Goal: Find specific page/section: Find specific page/section

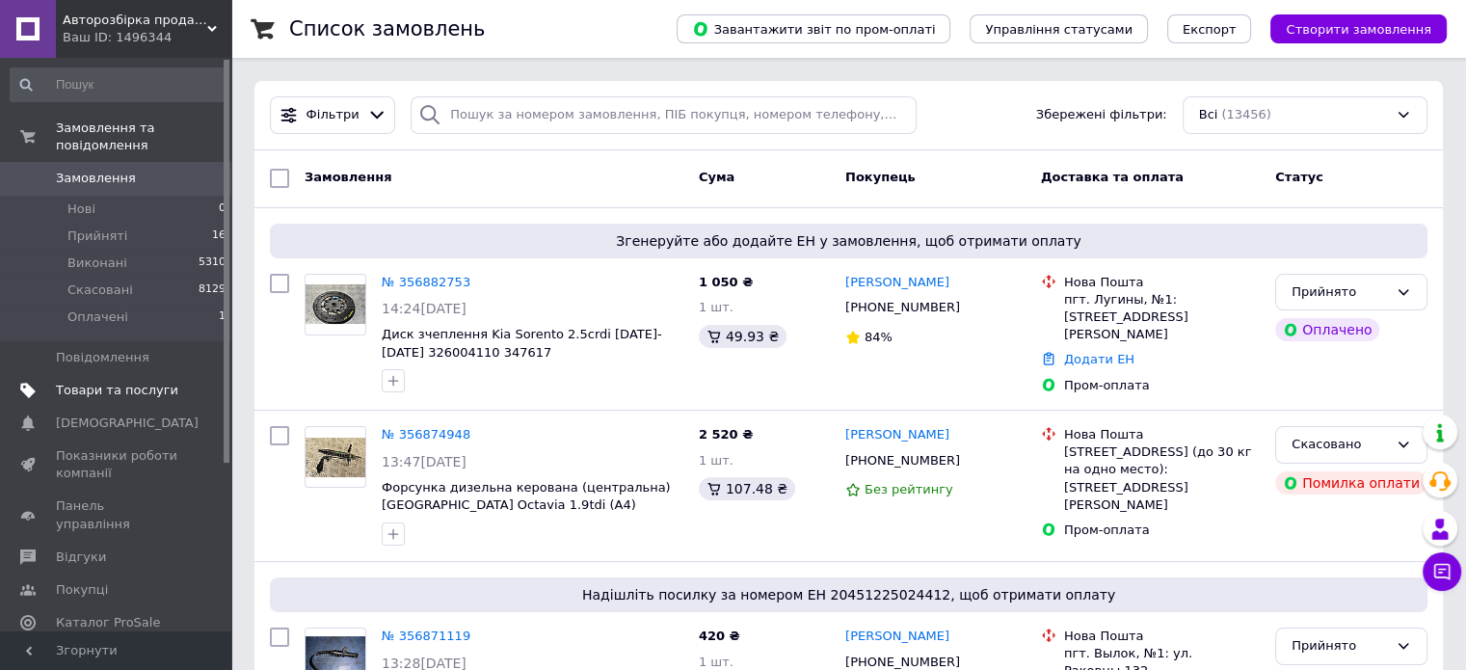
click at [122, 382] on span "Товари та послуги" at bounding box center [117, 390] width 122 height 17
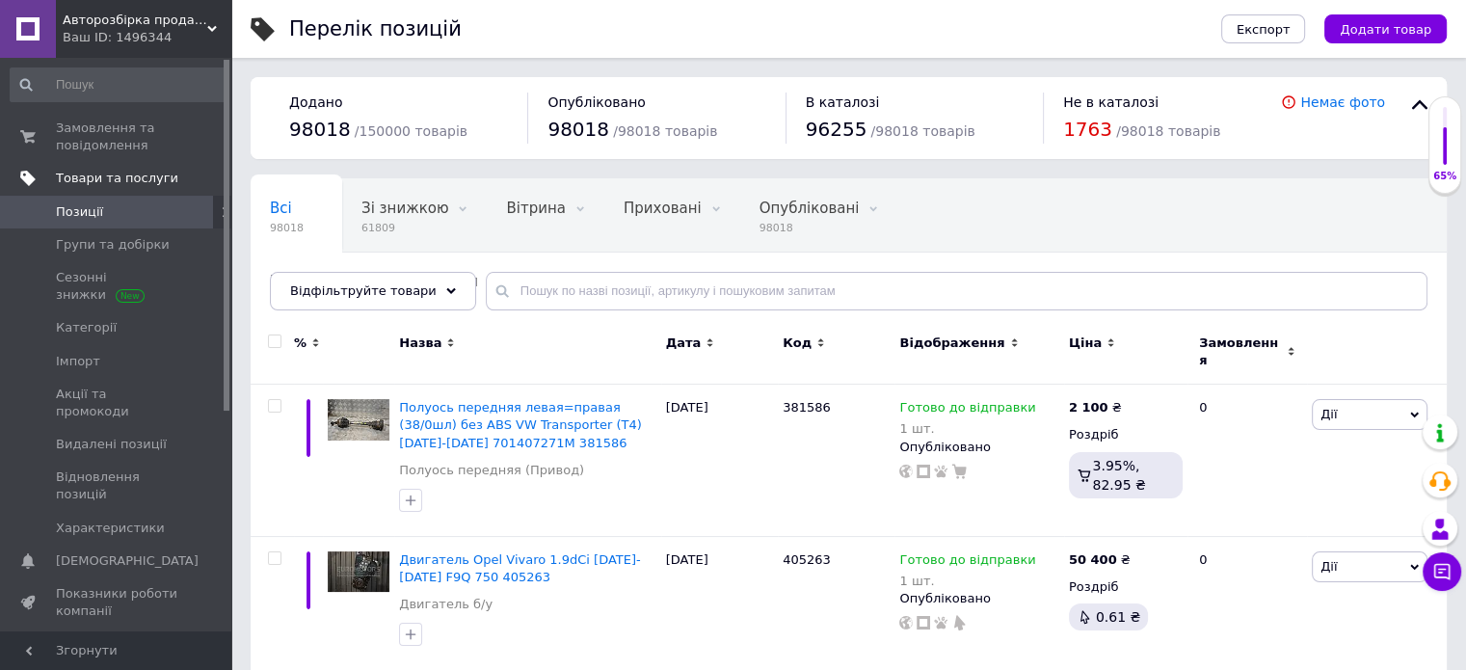
click at [127, 181] on span "Товари та послуги" at bounding box center [117, 178] width 122 height 17
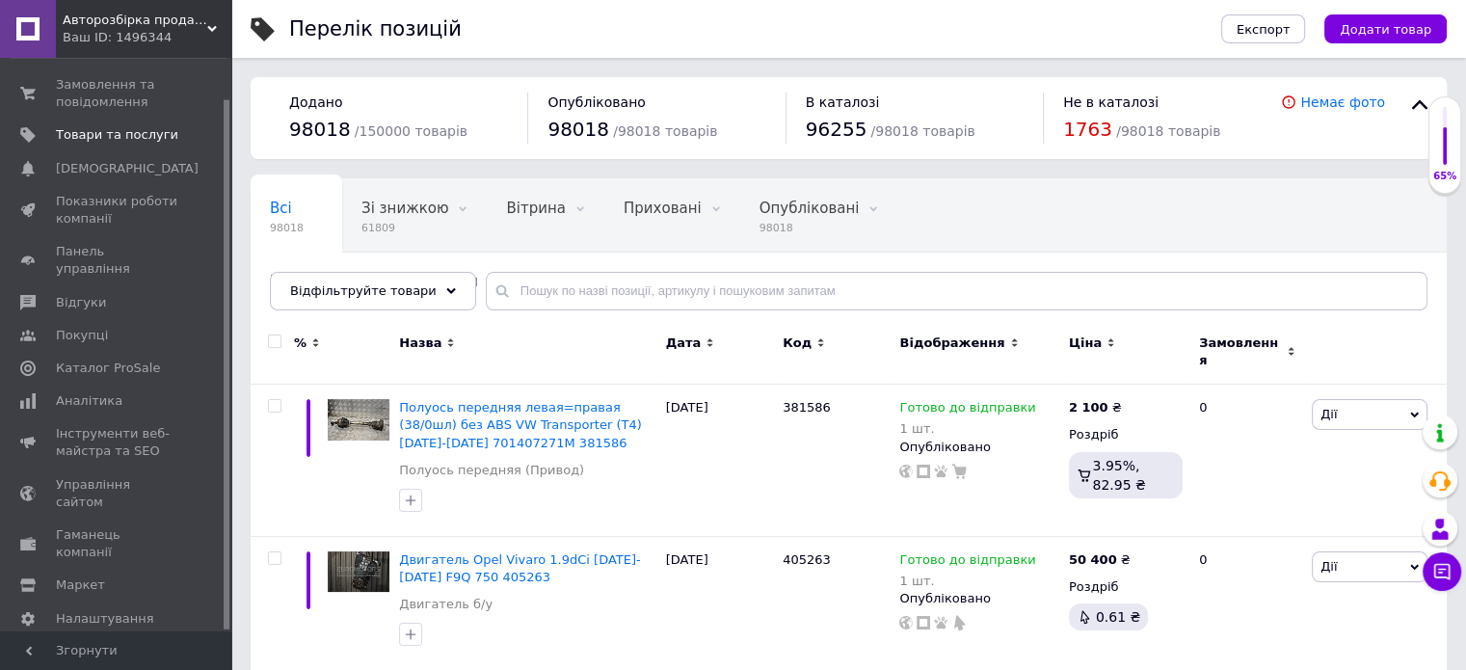
click at [125, 27] on span "Авторозбірка продаж б/у автозапчастин" at bounding box center [135, 20] width 145 height 17
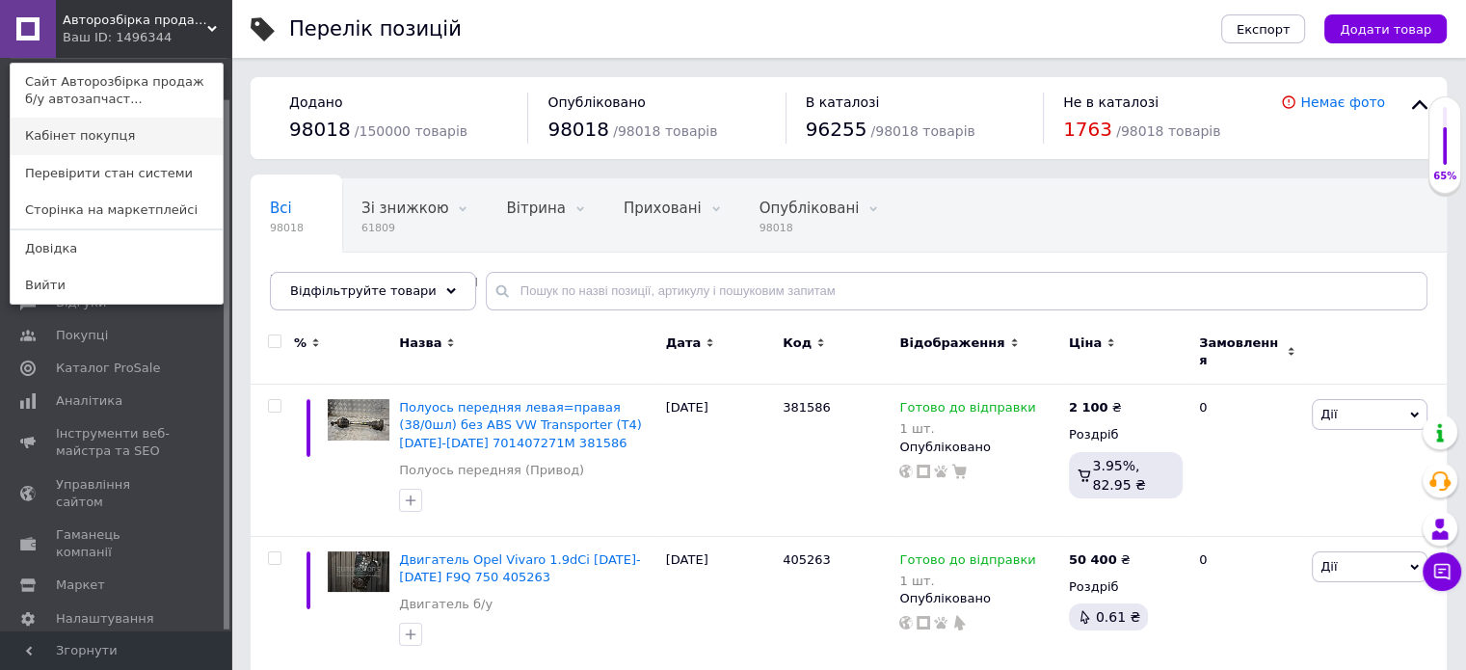
click at [138, 144] on link "Кабінет покупця" at bounding box center [117, 136] width 212 height 37
